Goal: Navigation & Orientation: Find specific page/section

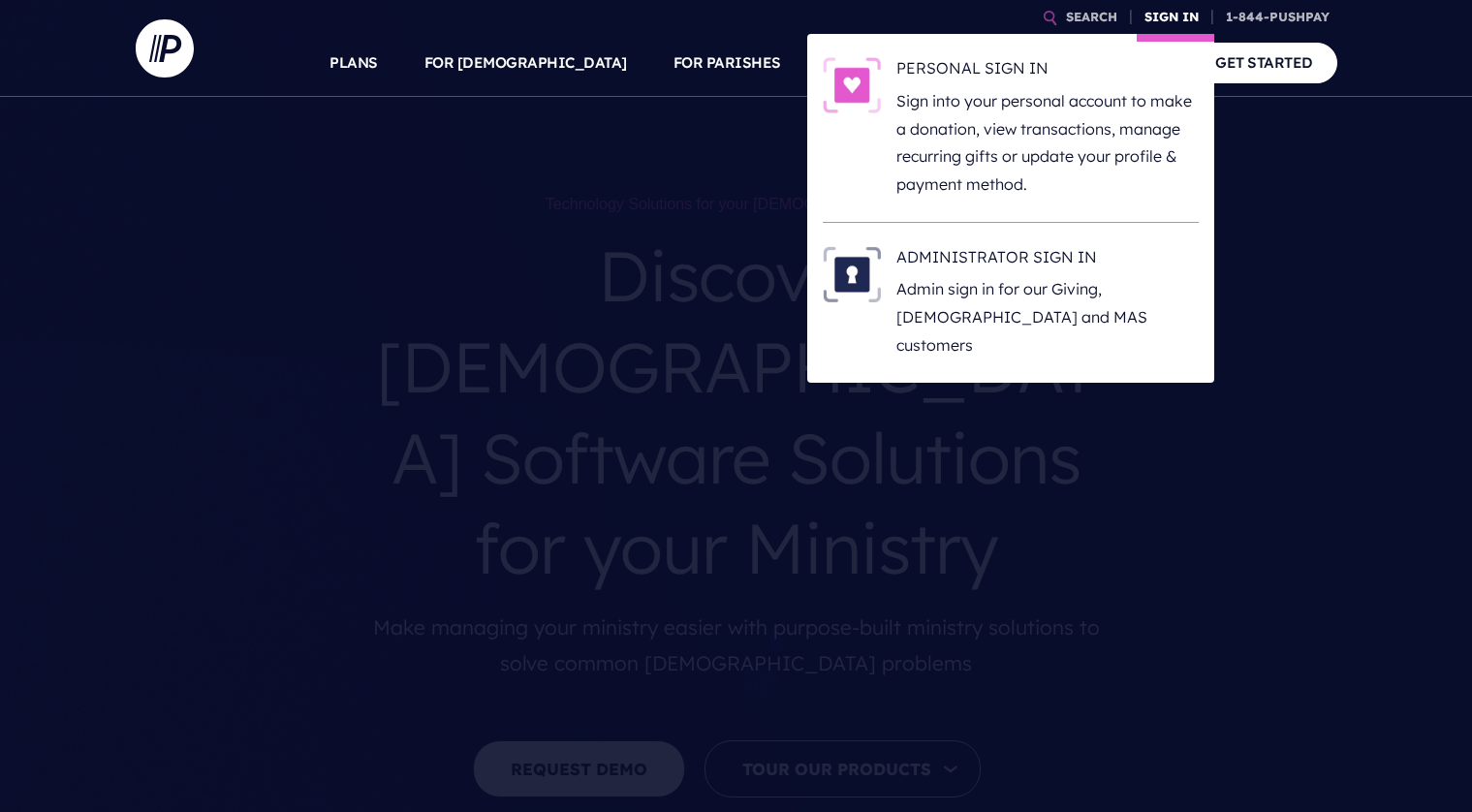
drag, startPoint x: 0, startPoint y: 0, endPoint x: 1178, endPoint y: 19, distance: 1178.2
click at [1178, 19] on link "SIGN IN" at bounding box center [1171, 17] width 69 height 34
click at [1039, 263] on h6 "ADMINISTRATOR SIGN IN" at bounding box center [1047, 260] width 302 height 29
click at [1169, 4] on link "SIGN IN" at bounding box center [1171, 17] width 69 height 34
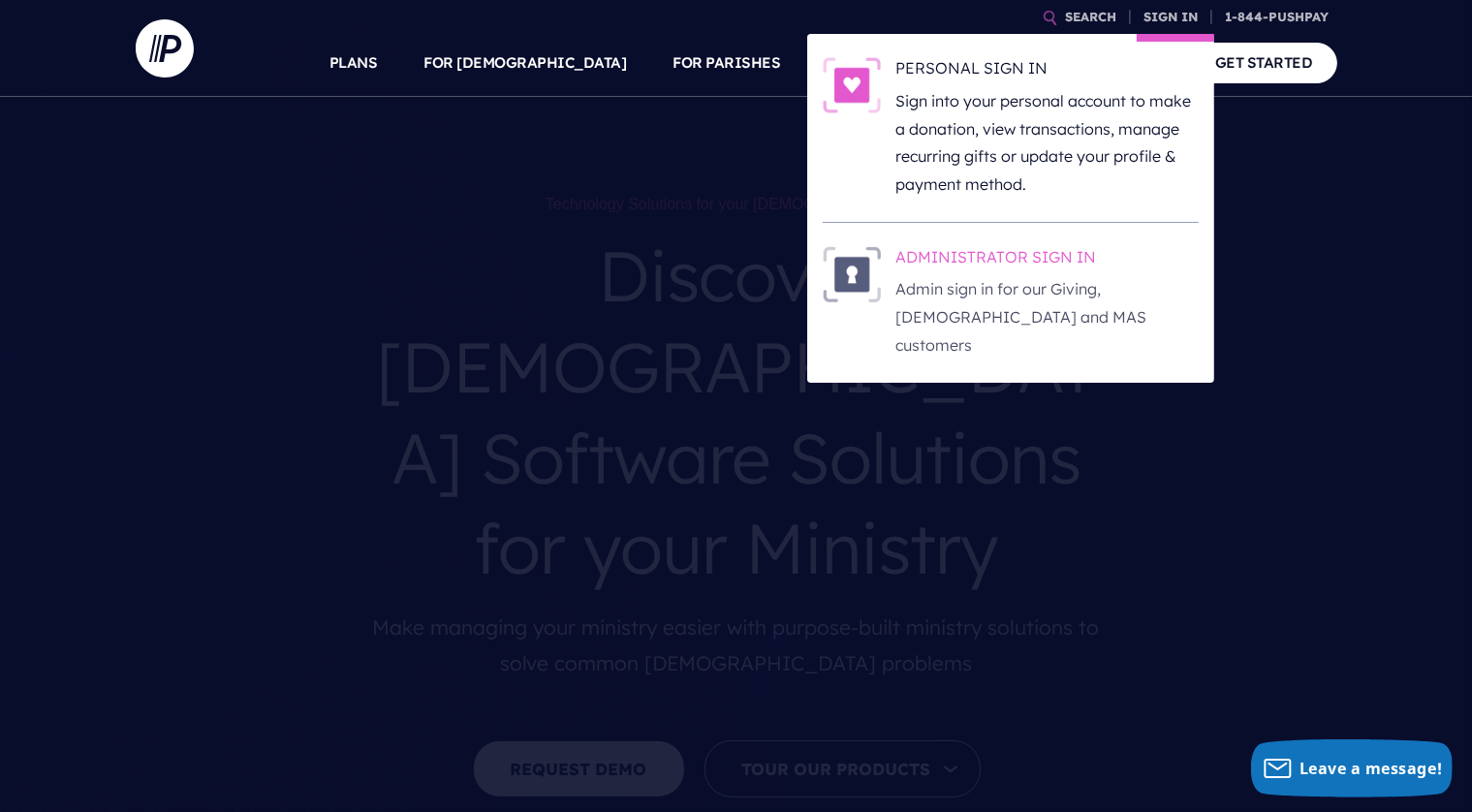
click at [1060, 254] on h6 "ADMINISTRATOR SIGN IN" at bounding box center [1047, 260] width 302 height 29
